Goal: Task Accomplishment & Management: Use online tool/utility

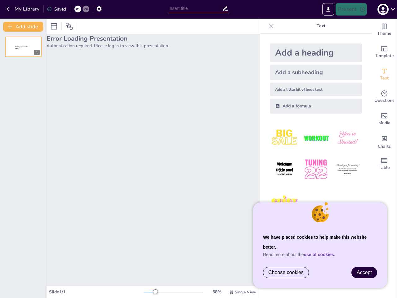
click at [199, 149] on div "Error Loading Presentation Authentication required. Please log in to view this …" at bounding box center [154, 159] width 214 height 251
click at [23, 9] on button "My Library" at bounding box center [24, 9] width 38 height 10
click at [78, 9] on icon at bounding box center [78, 9] width 4 height 4
click at [86, 9] on icon at bounding box center [86, 9] width 4 height 4
click at [99, 9] on icon "button" at bounding box center [99, 9] width 7 height 7
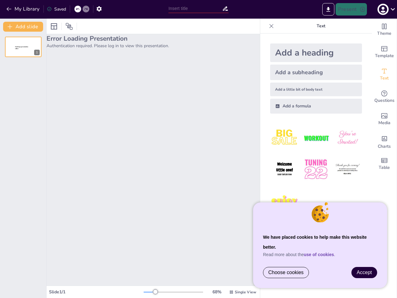
click at [198, 8] on input "text" at bounding box center [195, 8] width 53 height 9
click at [329, 9] on icon "Export to PowerPoint" at bounding box center [329, 9] width 4 height 5
click at [386, 9] on icon "button" at bounding box center [383, 9] width 8 height 8
